Goal: Check status

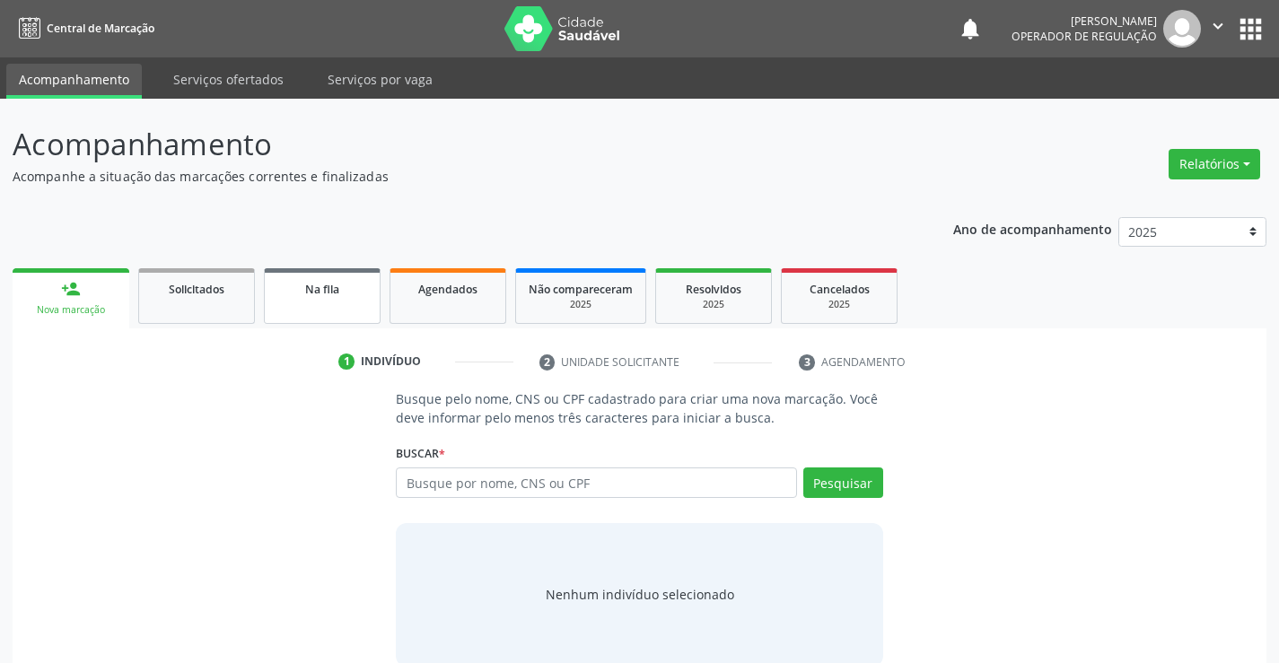
click at [355, 294] on div "Na fila" at bounding box center [322, 288] width 90 height 19
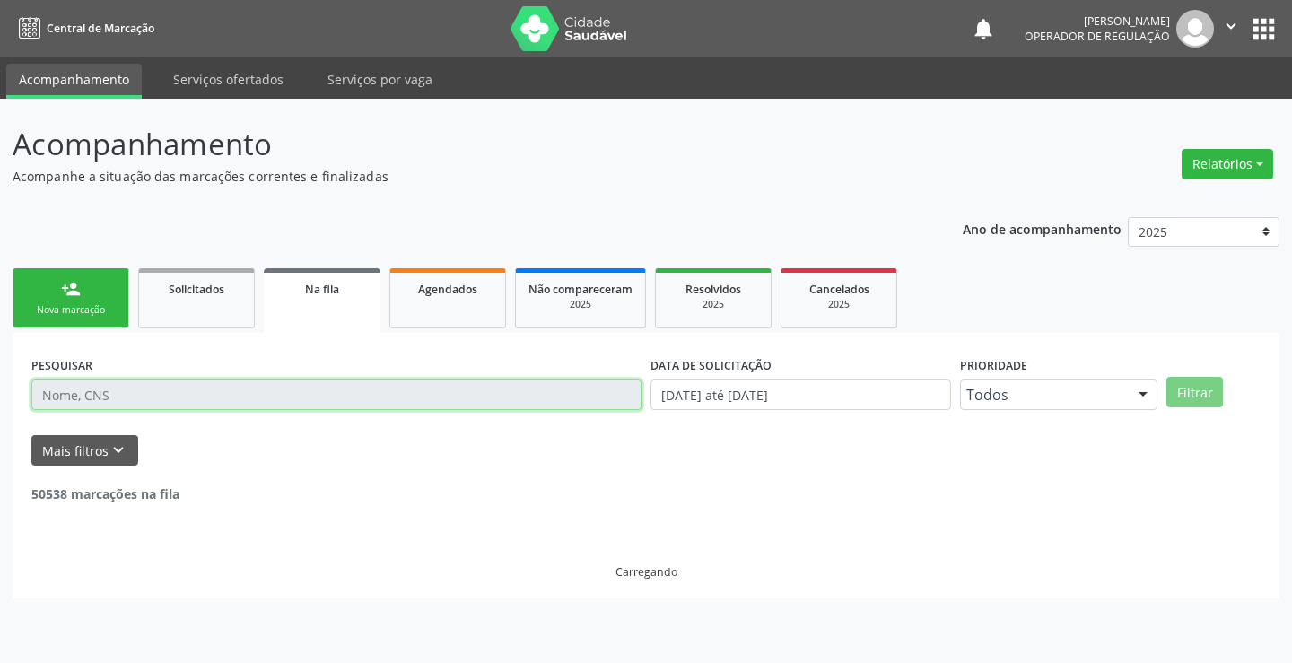
click at [318, 396] on input "text" at bounding box center [336, 395] width 610 height 31
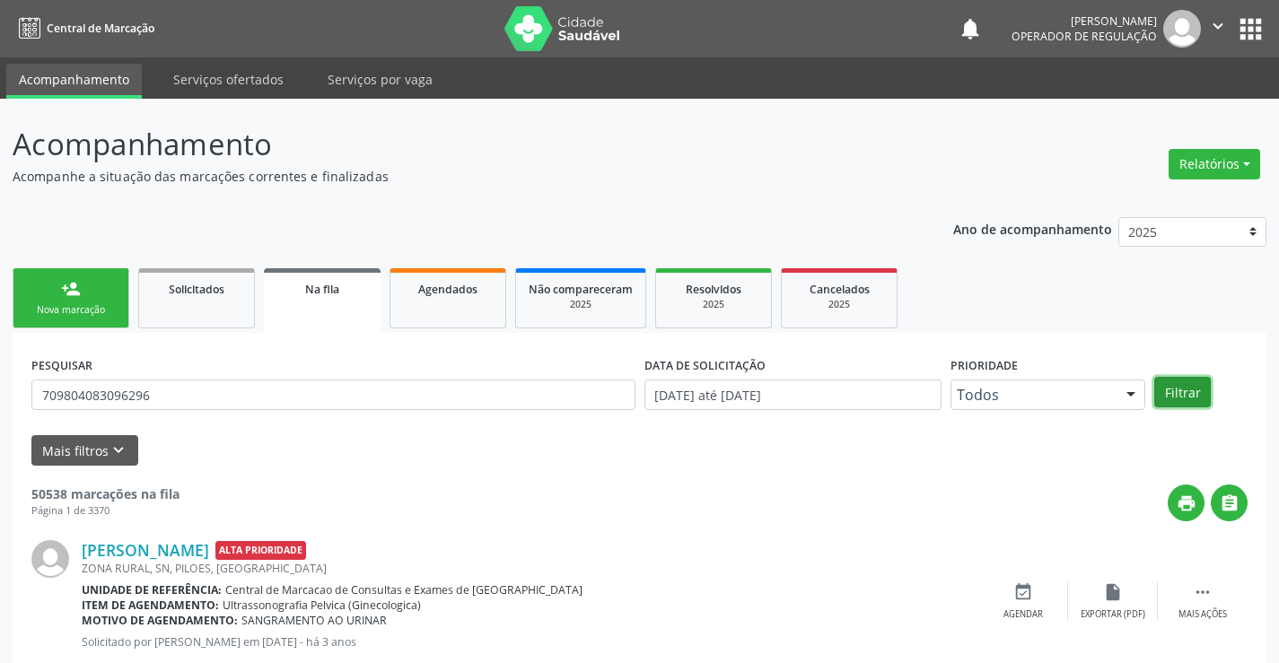
click at [1177, 380] on button "Filtrar" at bounding box center [1182, 392] width 57 height 31
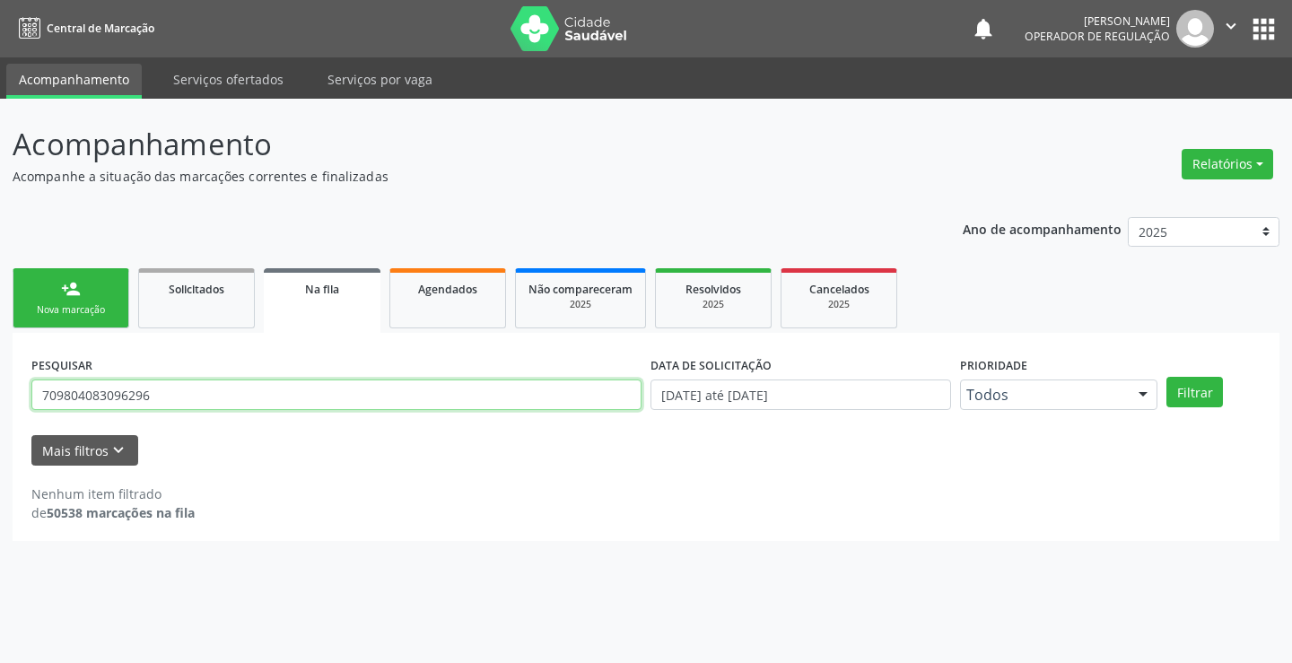
click at [207, 398] on input "709804083096296" at bounding box center [336, 395] width 610 height 31
type input "7"
click at [62, 392] on input "text" at bounding box center [336, 395] width 610 height 31
click at [66, 396] on input "text" at bounding box center [336, 395] width 610 height 31
type input "[PERSON_NAME]"
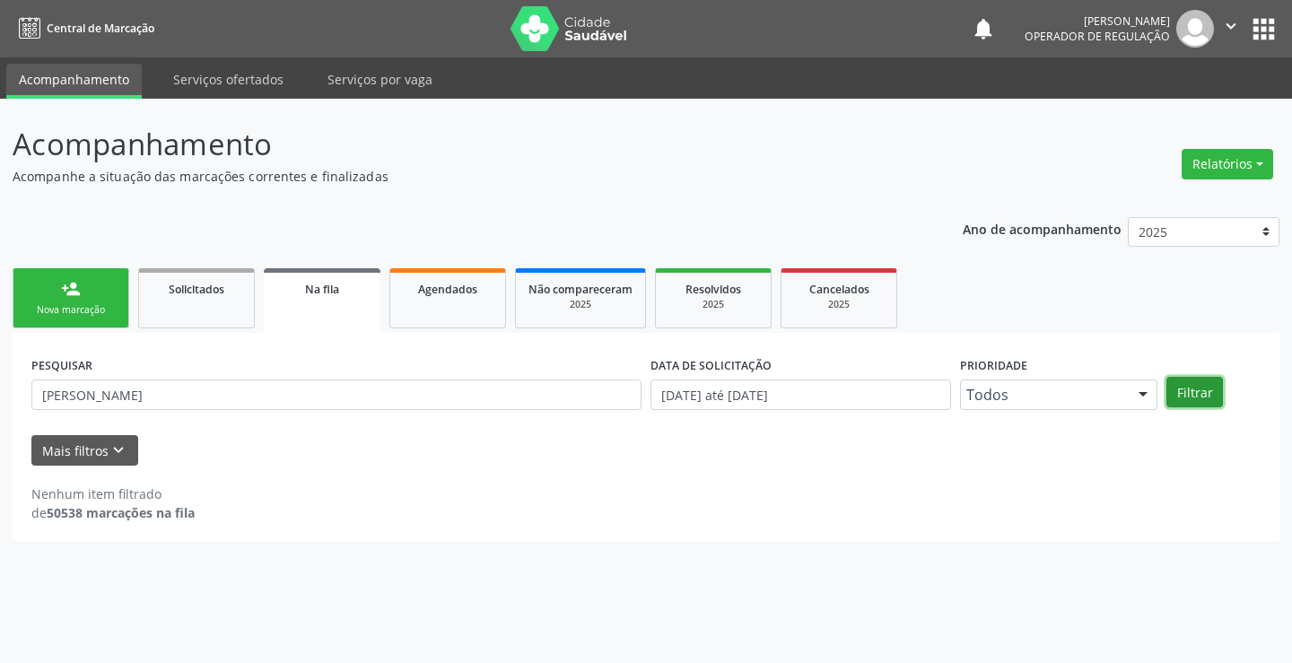
click at [1204, 391] on button "Filtrar" at bounding box center [1195, 392] width 57 height 31
